Goal: Task Accomplishment & Management: Use online tool/utility

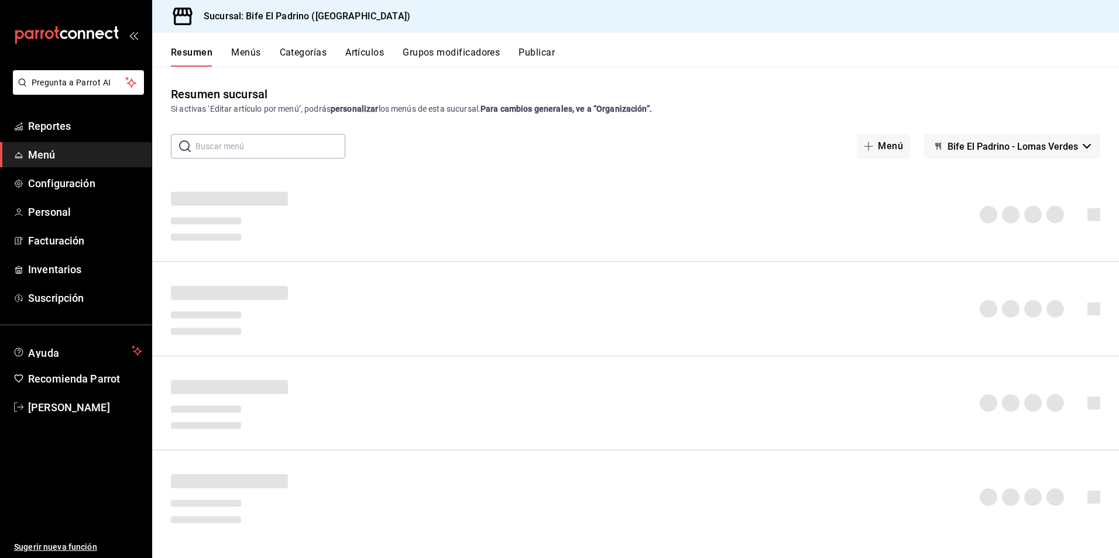
click at [257, 52] on button "Menús" at bounding box center [245, 57] width 29 height 20
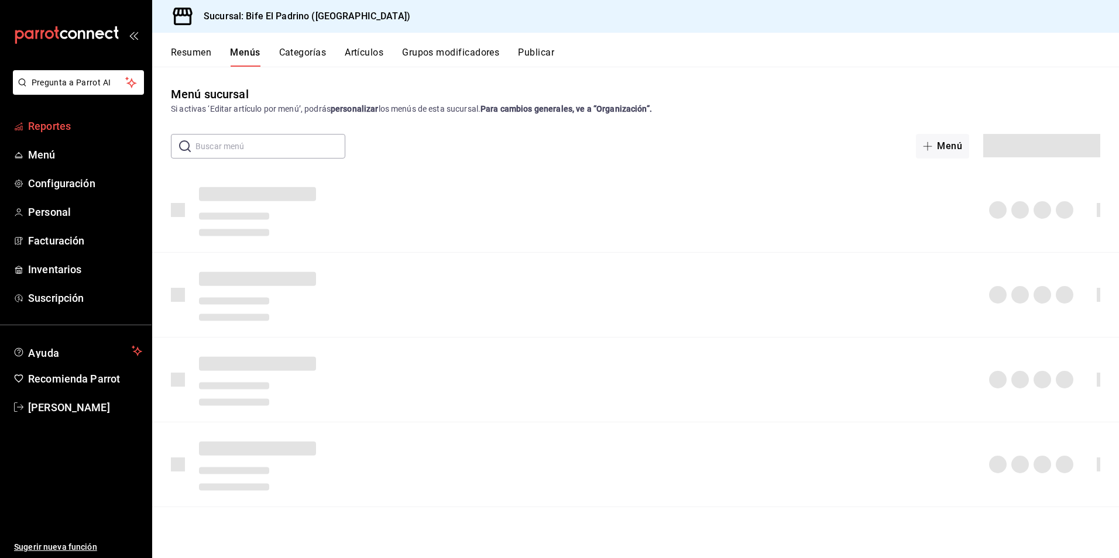
click at [50, 121] on span "Reportes" at bounding box center [85, 126] width 114 height 16
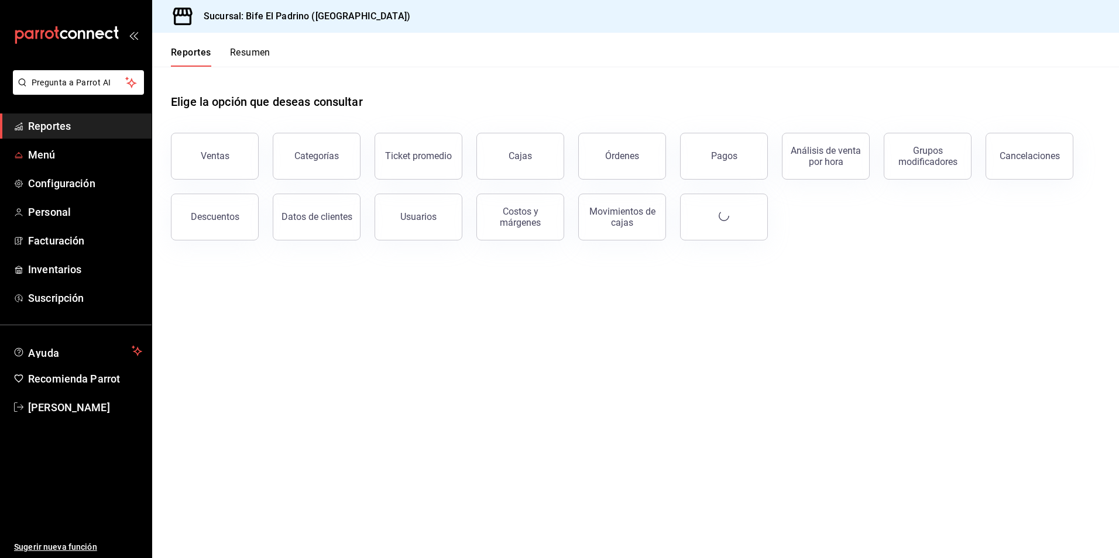
click at [194, 147] on button "Ventas" at bounding box center [215, 156] width 88 height 47
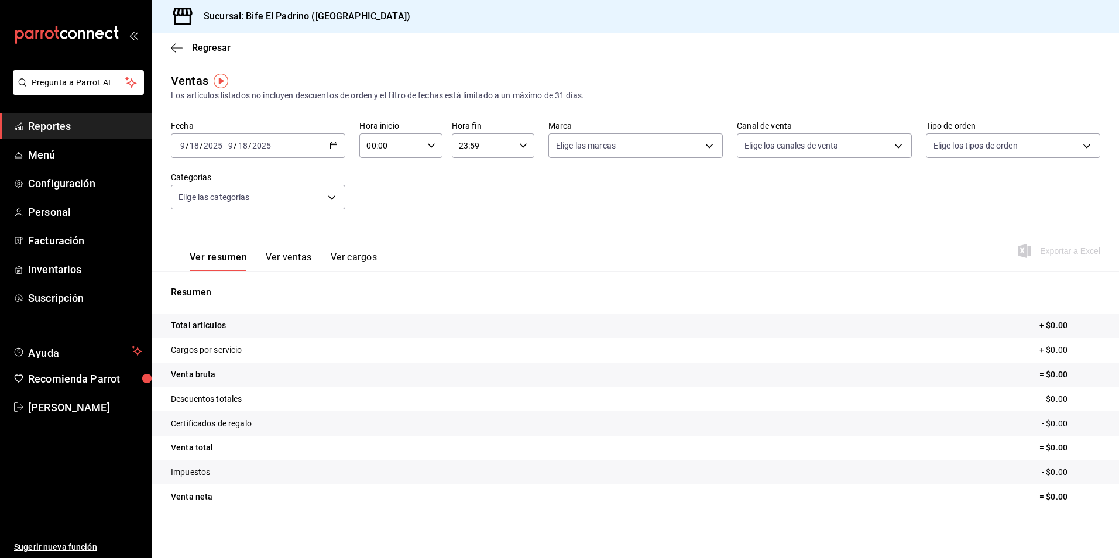
click at [327, 146] on div "[DATE] [DATE] - [DATE] [DATE]" at bounding box center [258, 145] width 174 height 25
drag, startPoint x: 224, startPoint y: 211, endPoint x: 247, endPoint y: 204, distance: 24.4
click at [225, 212] on span "Ayer" at bounding box center [226, 207] width 91 height 12
click at [521, 146] on icon "button" at bounding box center [523, 146] width 8 height 8
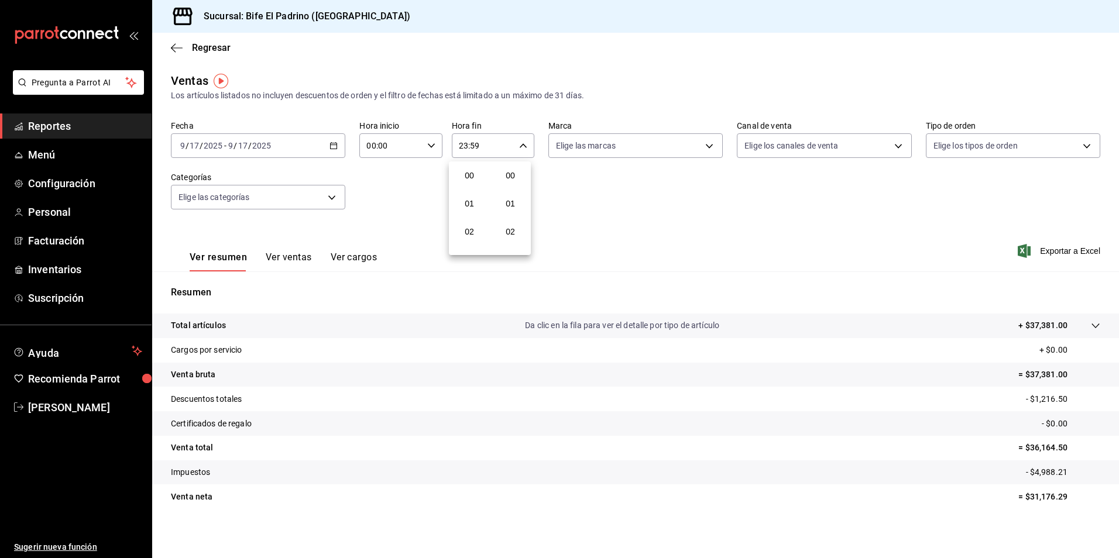
scroll to position [1592, 0]
click at [475, 187] on span "21" at bounding box center [469, 184] width 22 height 9
type input "21:59"
click at [489, 163] on div "17" at bounding box center [469, 166] width 41 height 28
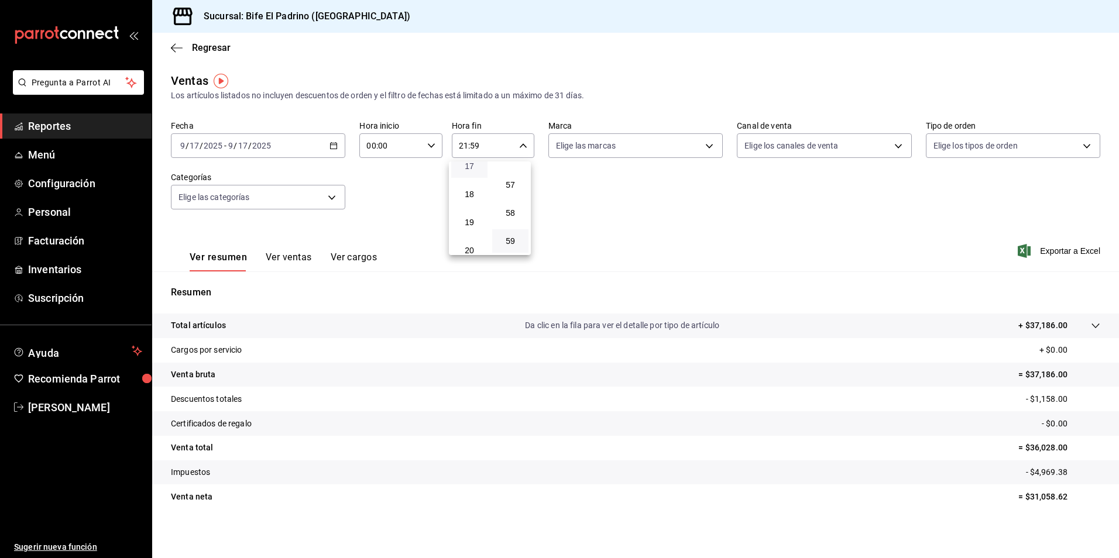
click at [475, 167] on span "17" at bounding box center [469, 166] width 22 height 9
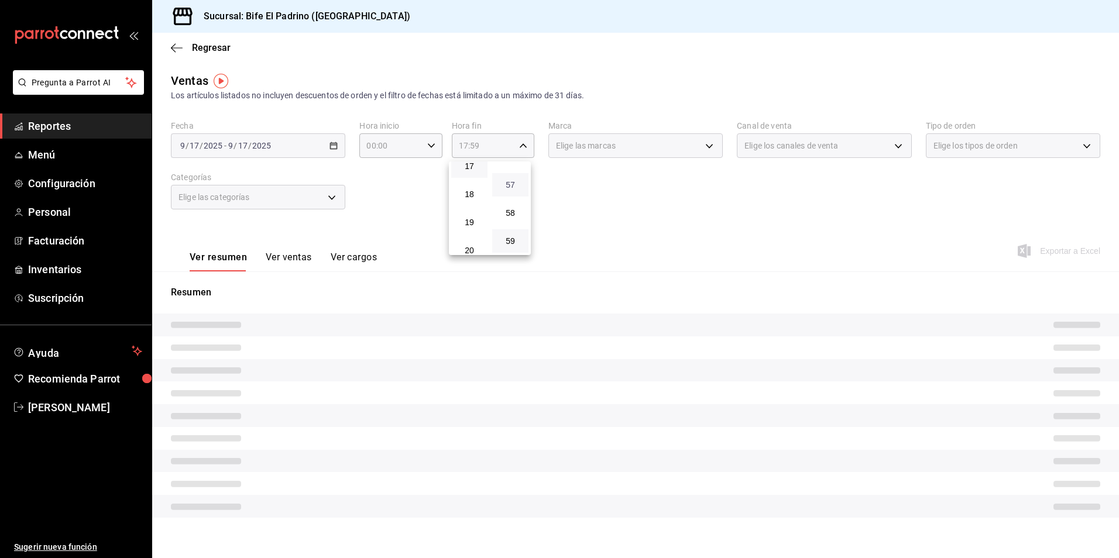
drag, startPoint x: 509, startPoint y: 188, endPoint x: 506, endPoint y: 183, distance: 6.3
click at [509, 187] on span "57" at bounding box center [510, 184] width 22 height 9
type input "17:57"
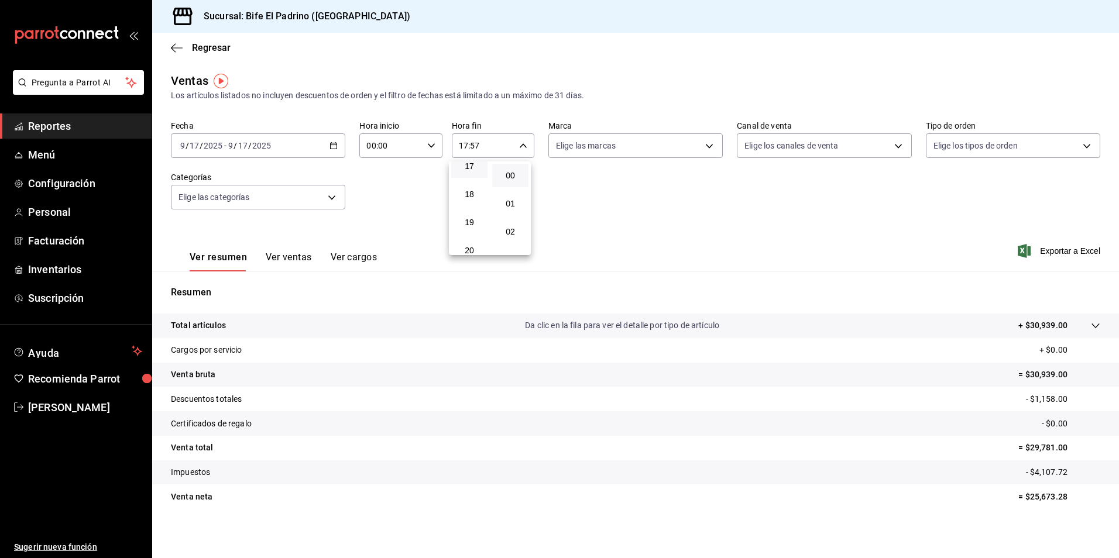
click at [508, 181] on button "00" at bounding box center [510, 175] width 36 height 23
type input "17:00"
click at [686, 222] on div at bounding box center [559, 279] width 1119 height 558
click at [218, 329] on p "Total artículos" at bounding box center [198, 326] width 55 height 12
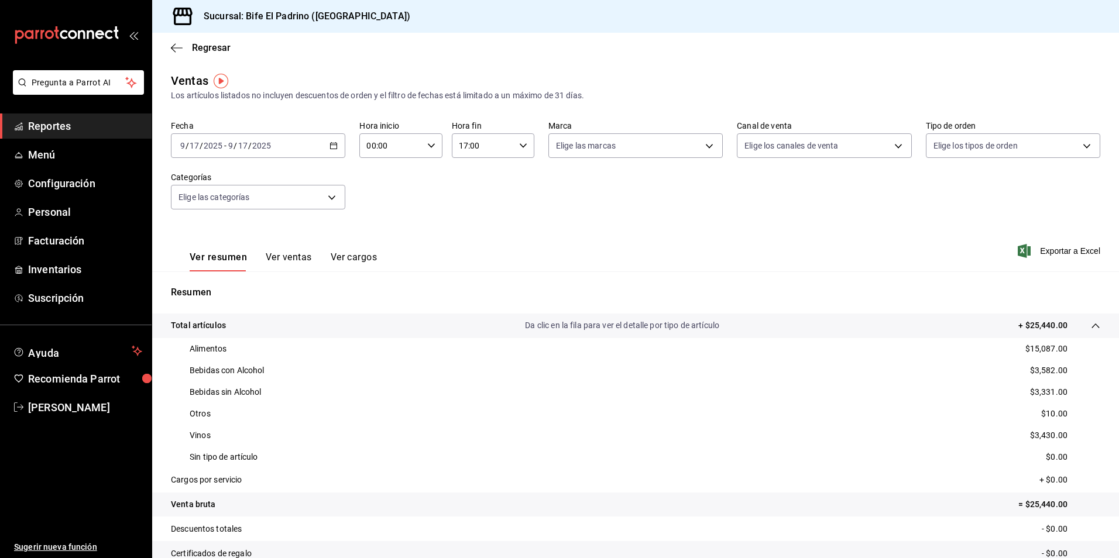
click at [432, 142] on icon "button" at bounding box center [431, 146] width 8 height 8
click at [384, 201] on span "01" at bounding box center [378, 203] width 22 height 9
type input "01:00"
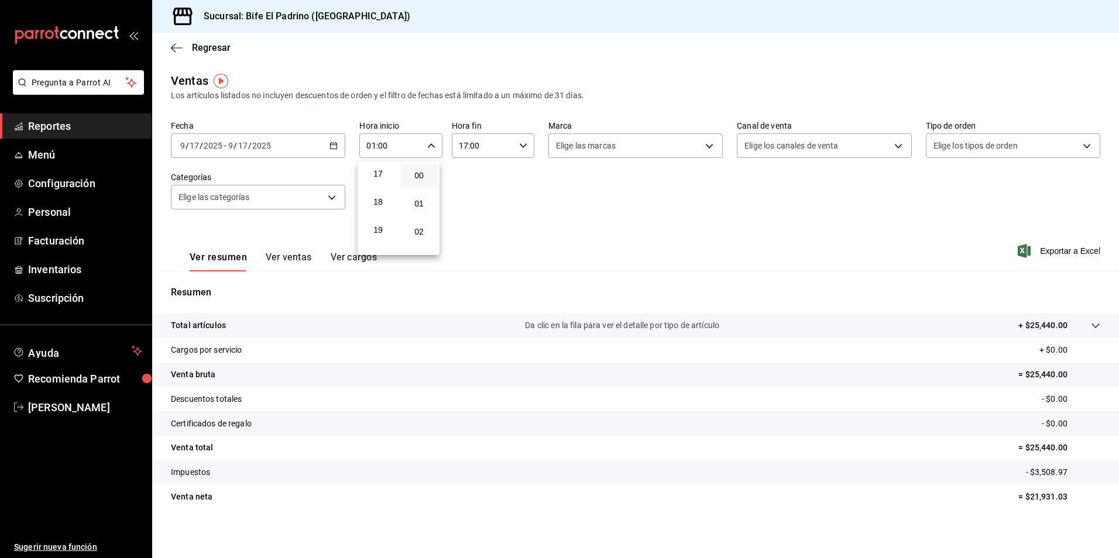
scroll to position [492, 0]
click at [390, 159] on div at bounding box center [559, 279] width 1119 height 558
click at [424, 149] on div "01:00 Hora inicio" at bounding box center [400, 145] width 83 height 25
click at [382, 179] on span "01" at bounding box center [378, 175] width 22 height 9
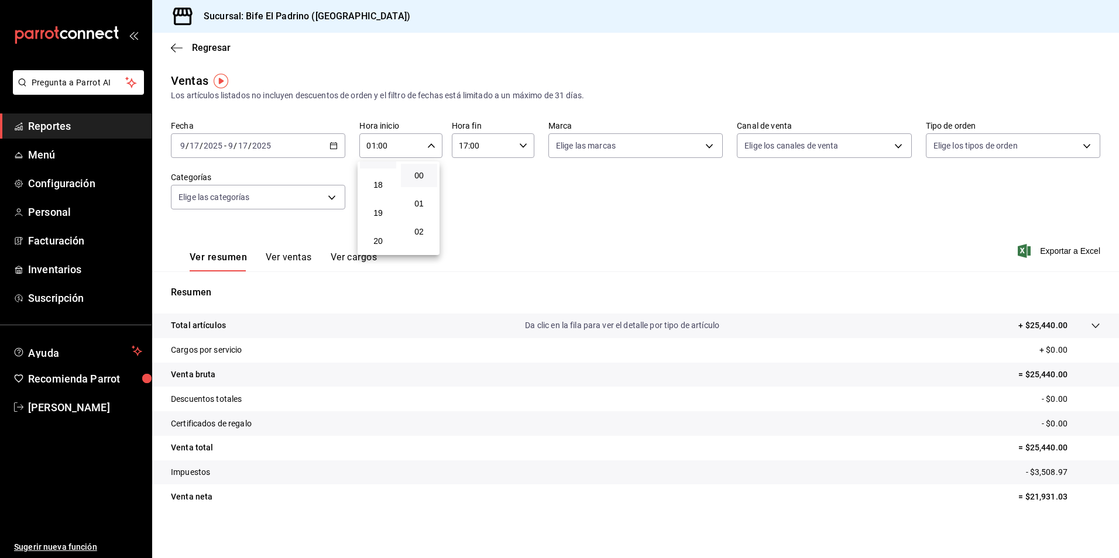
click at [386, 167] on button "17" at bounding box center [378, 156] width 36 height 23
click at [423, 205] on span "01" at bounding box center [419, 203] width 22 height 9
type input "17:01"
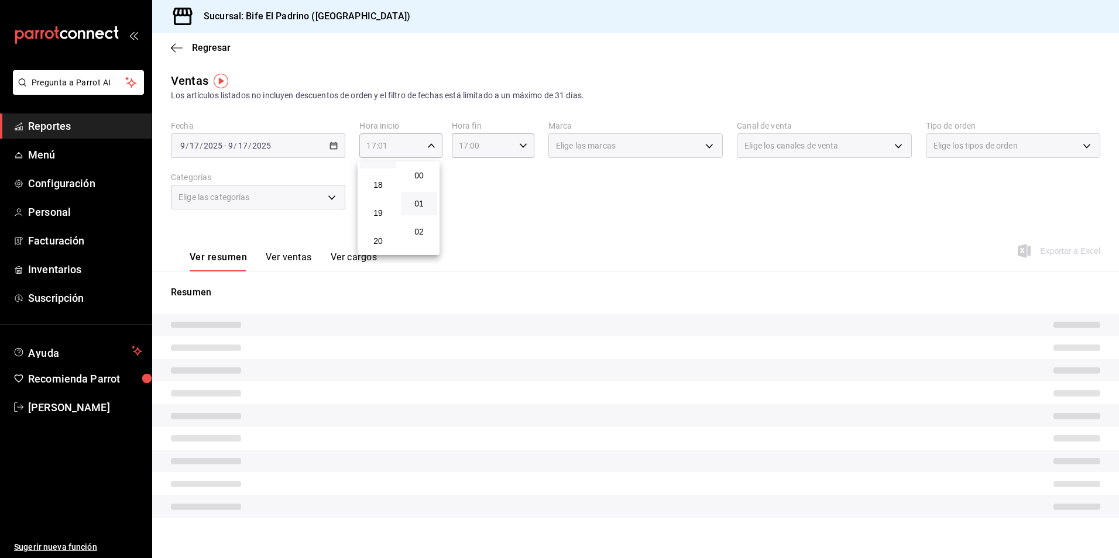
drag, startPoint x: 538, startPoint y: 191, endPoint x: 527, endPoint y: 171, distance: 23.3
click at [539, 189] on div at bounding box center [559, 279] width 1119 height 558
click at [521, 146] on \(Stroke\) "button" at bounding box center [523, 145] width 7 height 4
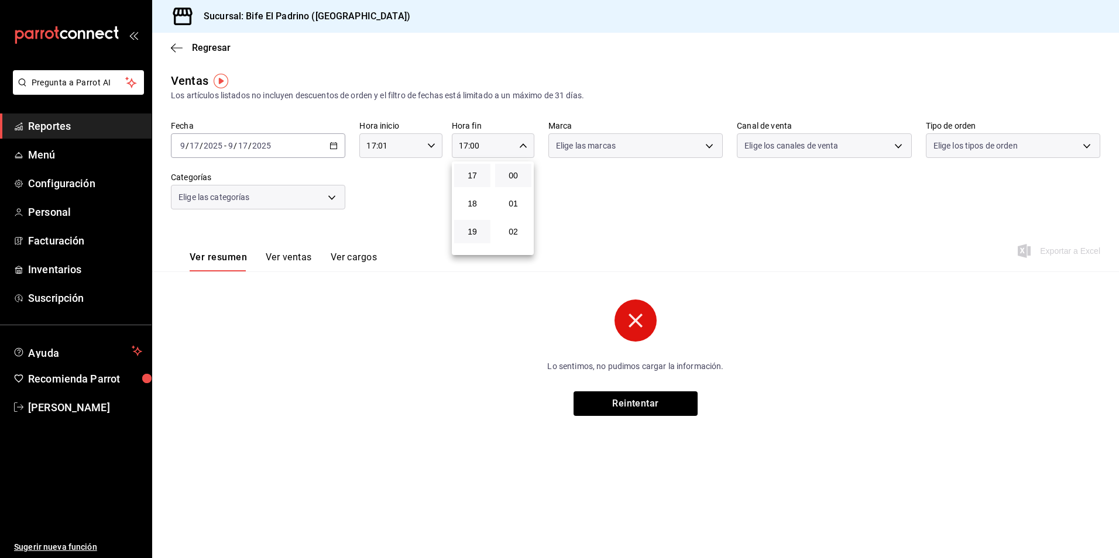
click at [465, 240] on button "19" at bounding box center [472, 231] width 36 height 23
type input "19:00"
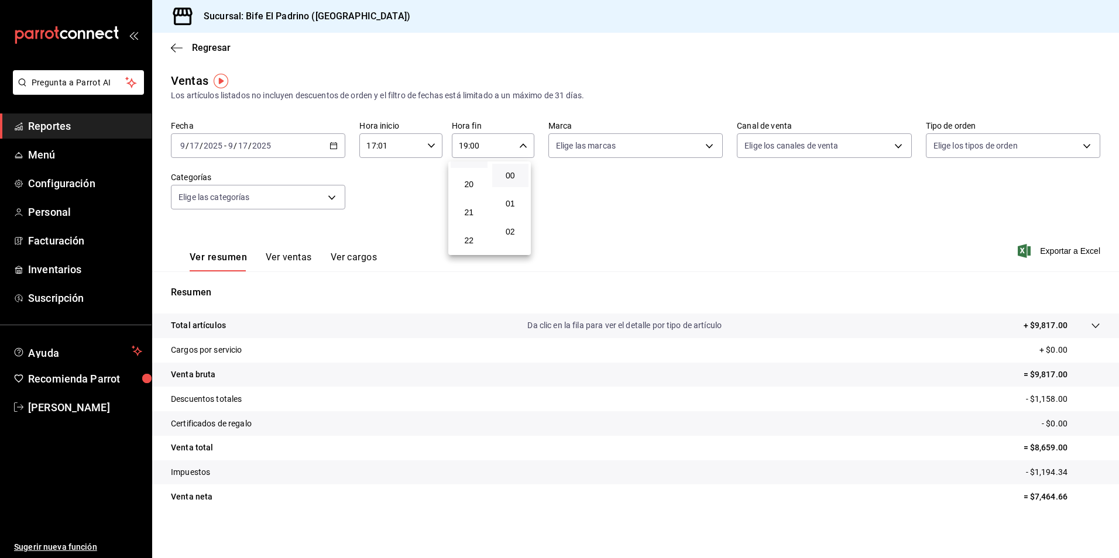
scroll to position [581, 0]
click at [465, 240] on span "23" at bounding box center [469, 240] width 23 height 9
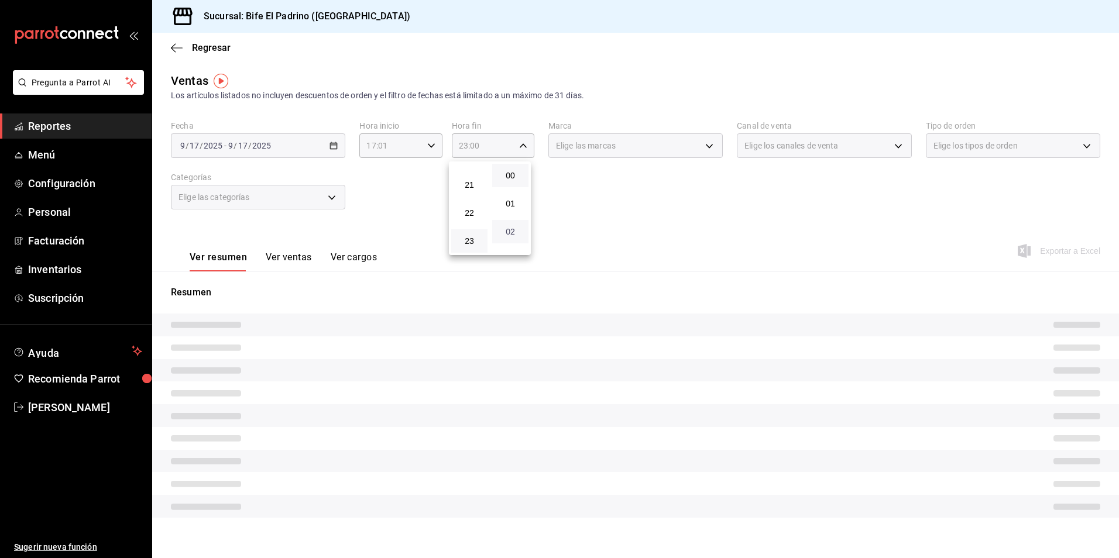
click at [513, 232] on span "02" at bounding box center [510, 231] width 22 height 9
type input "23:02"
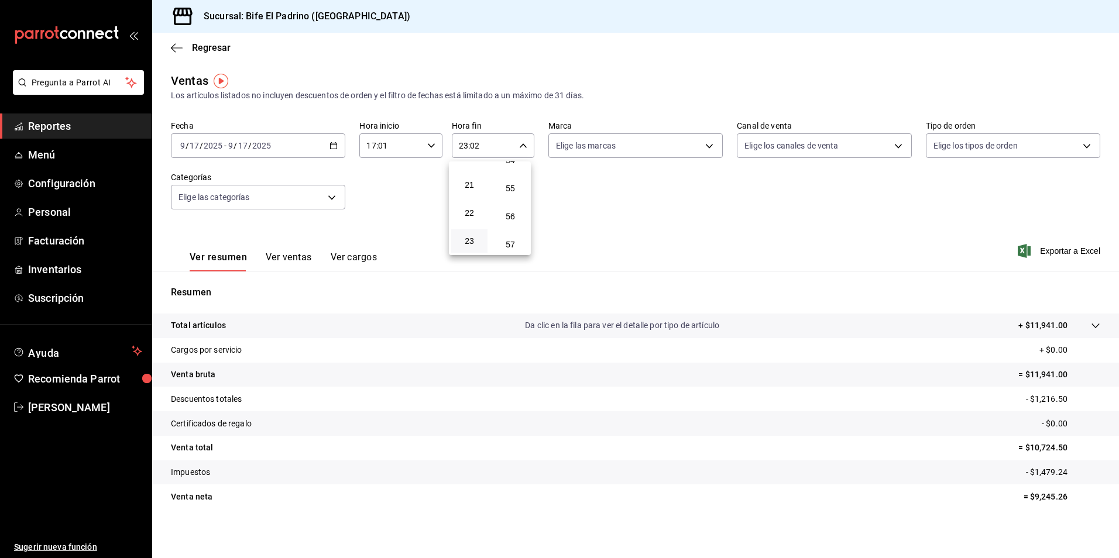
scroll to position [1592, 0]
click at [513, 238] on span "59" at bounding box center [510, 240] width 22 height 9
type input "23:59"
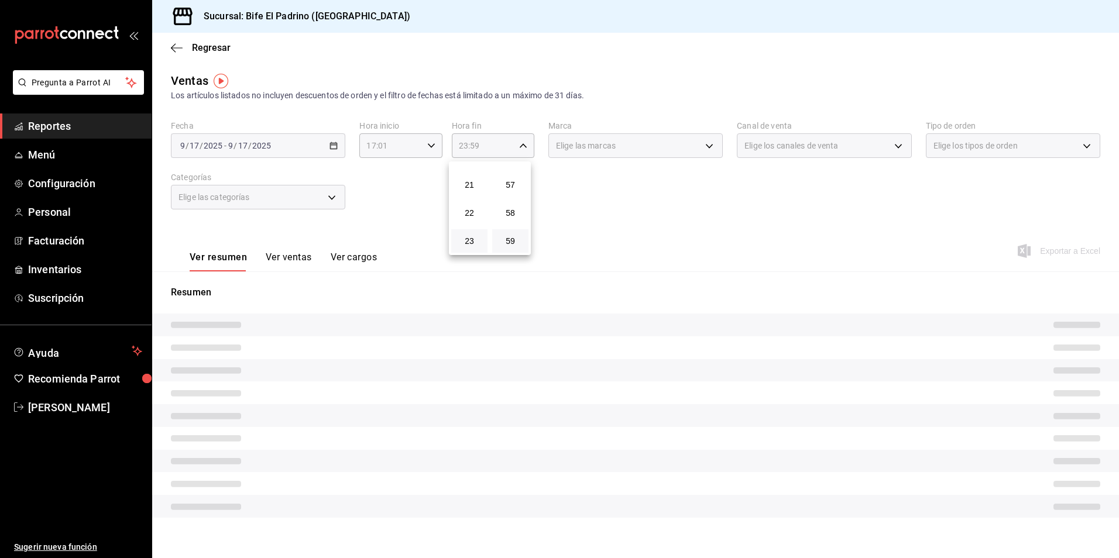
click at [655, 252] on div at bounding box center [559, 279] width 1119 height 558
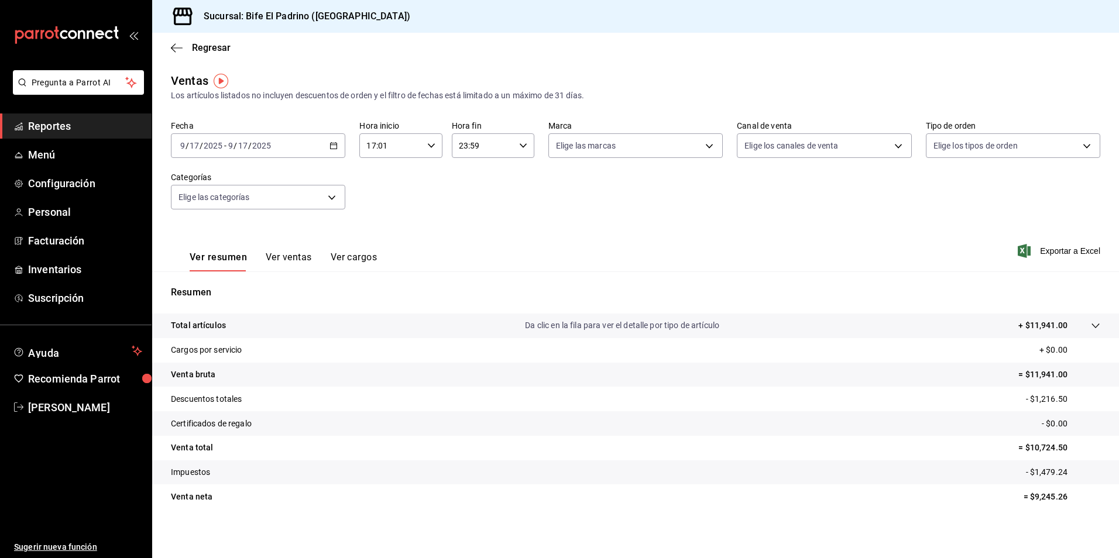
drag, startPoint x: 228, startPoint y: 326, endPoint x: 221, endPoint y: 327, distance: 7.1
click at [221, 327] on div "Total artículos Da clic en la fila para ver el detalle por tipo de artículo + $…" at bounding box center [619, 326] width 897 height 12
